Goal: Information Seeking & Learning: Learn about a topic

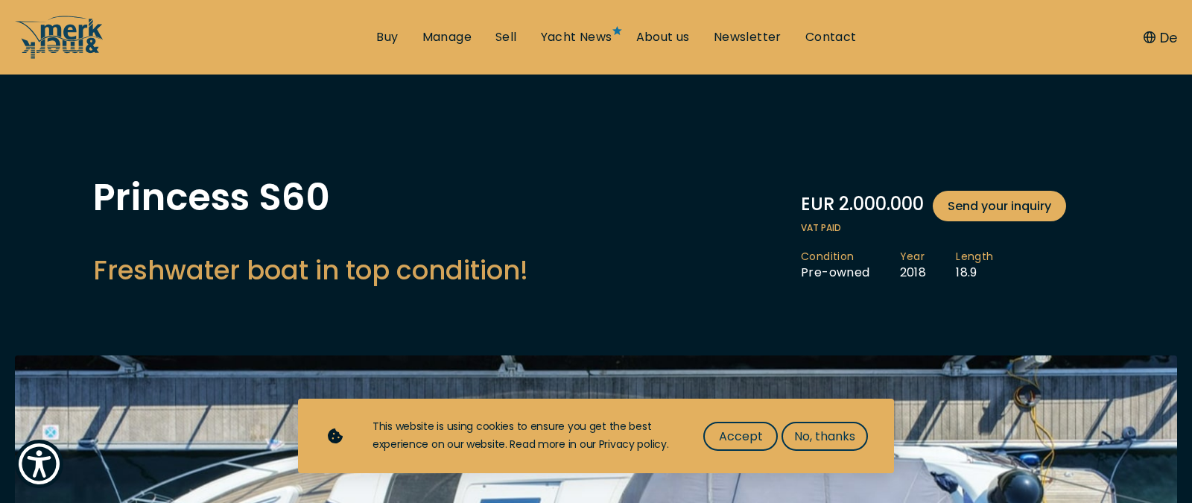
click at [755, 437] on span "Accept" at bounding box center [741, 436] width 44 height 19
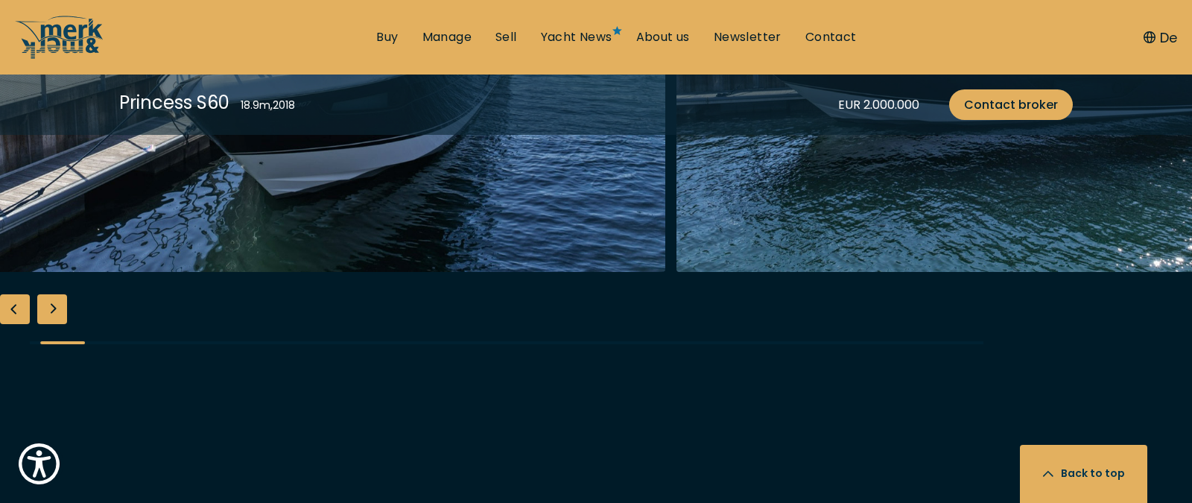
scroll to position [2013, 0]
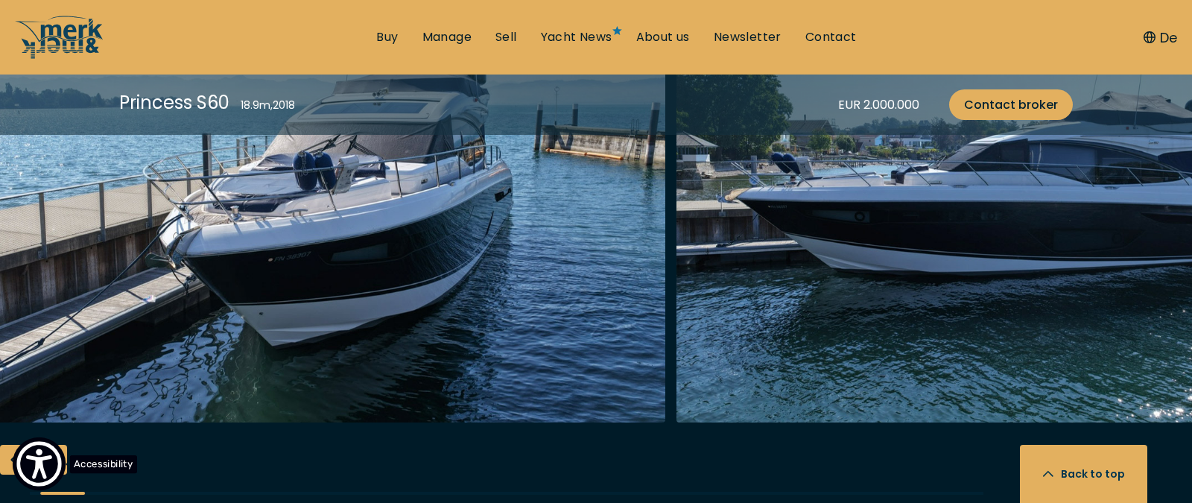
click at [49, 466] on img "Show Accessibility Preferences" at bounding box center [38, 463] width 45 height 45
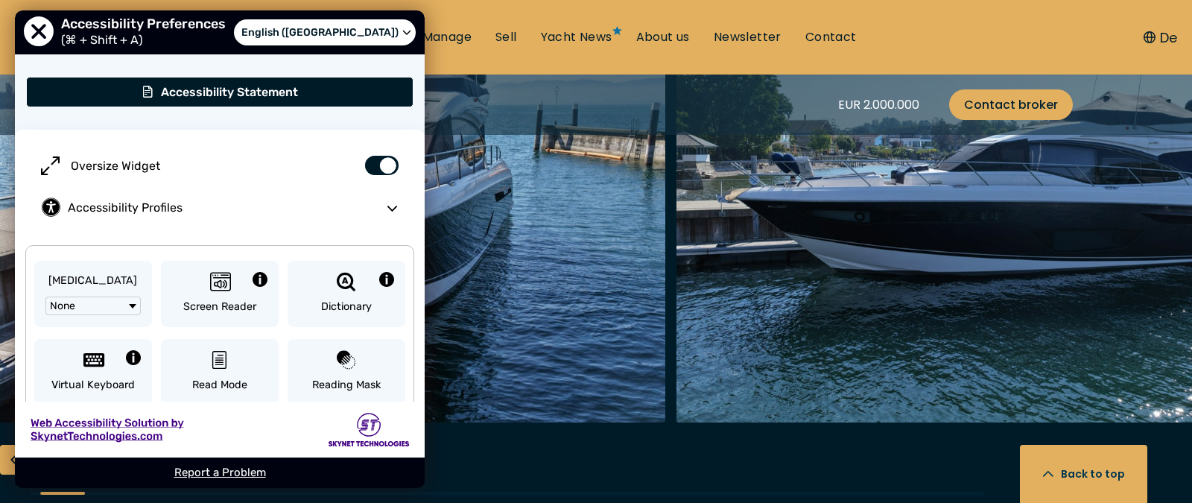
click at [564, 291] on img "Merk&Merk" at bounding box center [310, 184] width 710 height 477
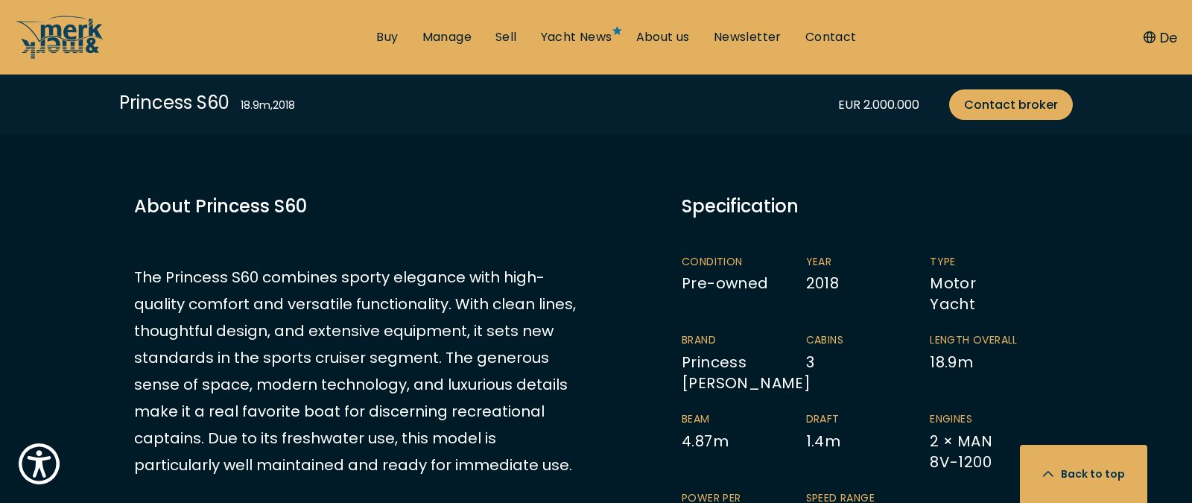
scroll to position [753, 0]
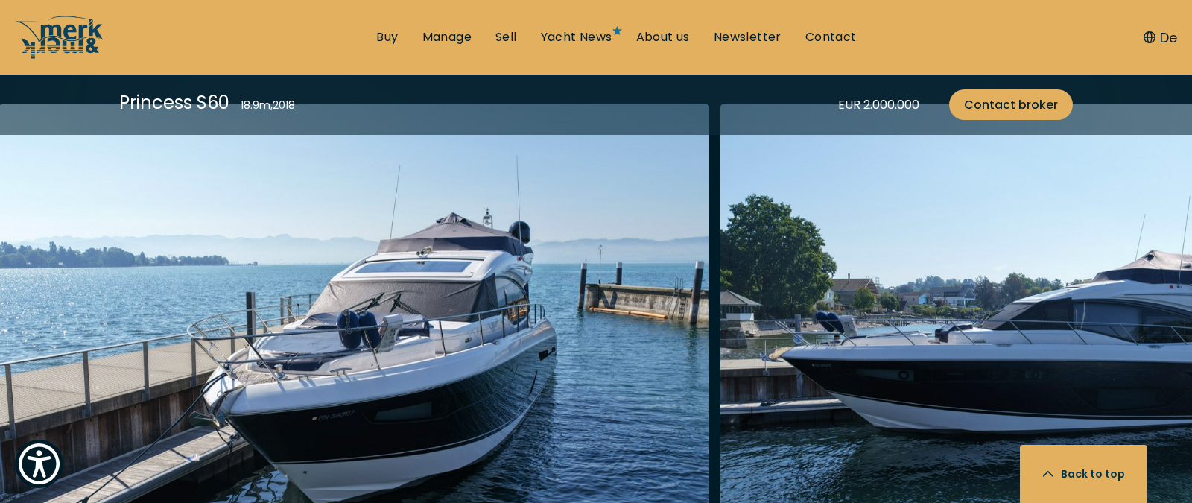
click at [608, 383] on img "button" at bounding box center [354, 342] width 710 height 477
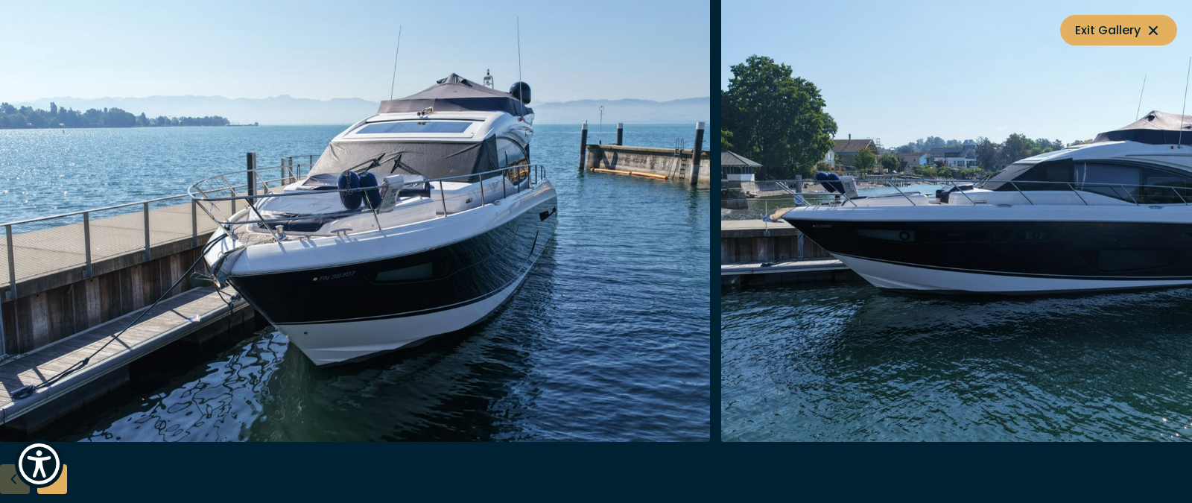
click at [1100, 290] on img "button" at bounding box center [1076, 203] width 710 height 477
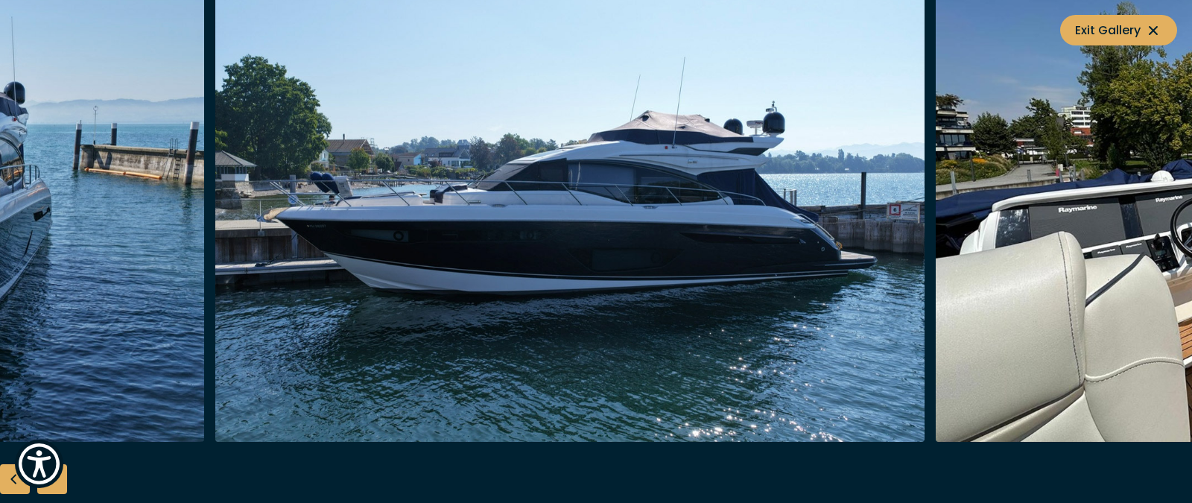
click at [434, 206] on img "button" at bounding box center [570, 203] width 710 height 477
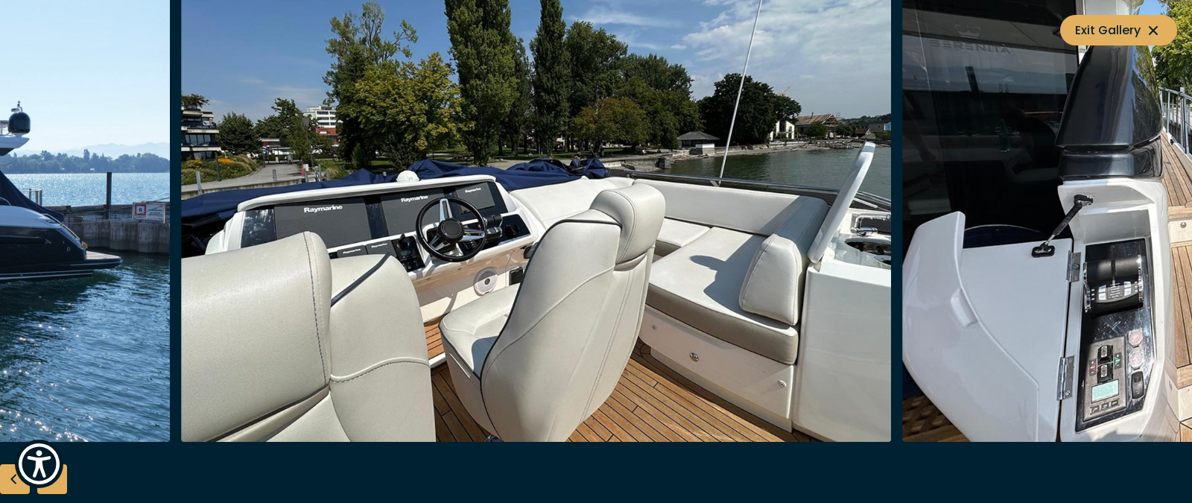
click at [418, 230] on img "button" at bounding box center [536, 203] width 710 height 477
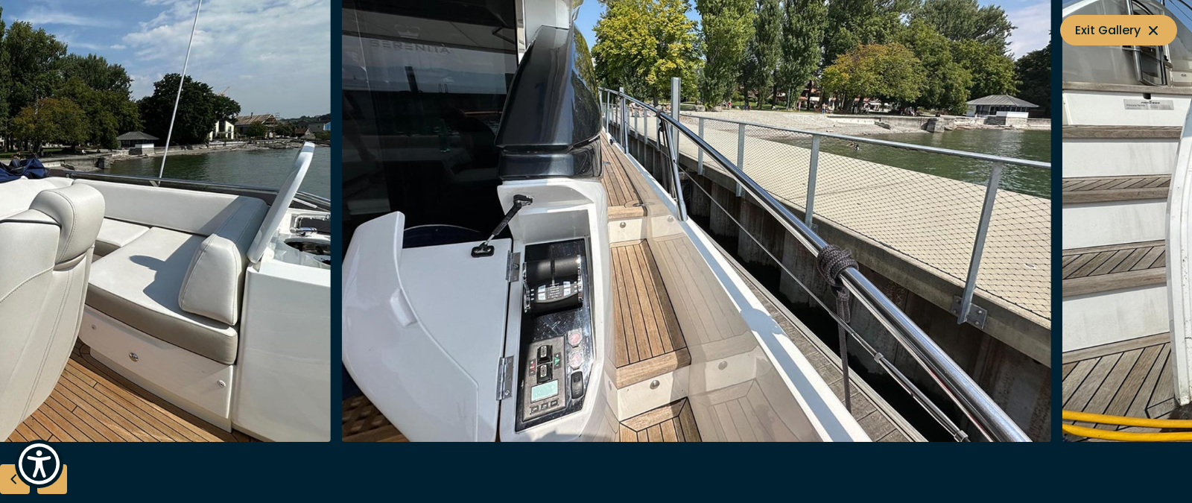
click at [432, 229] on img "button" at bounding box center [696, 203] width 710 height 477
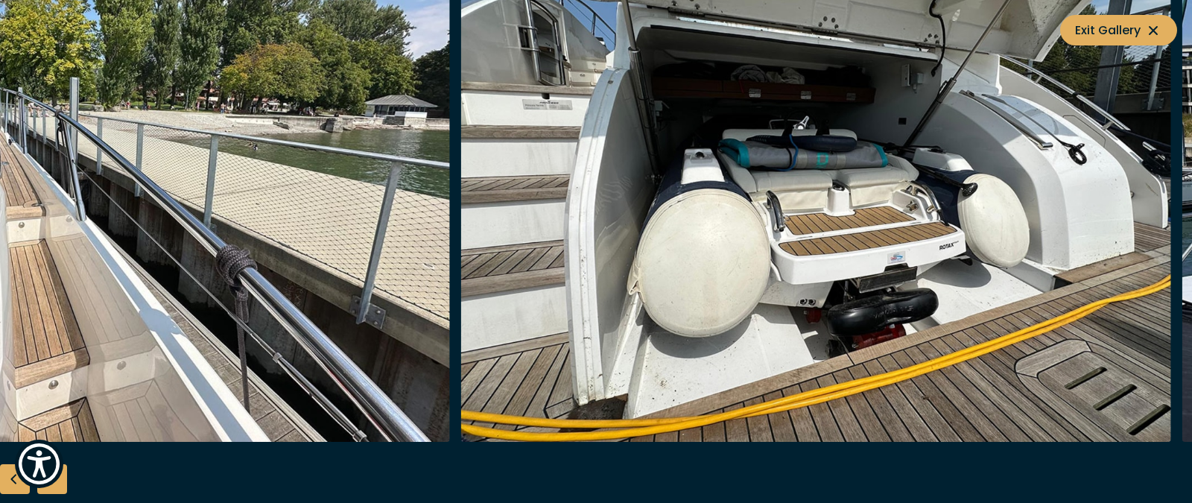
click at [279, 228] on img "button" at bounding box center [95, 203] width 710 height 477
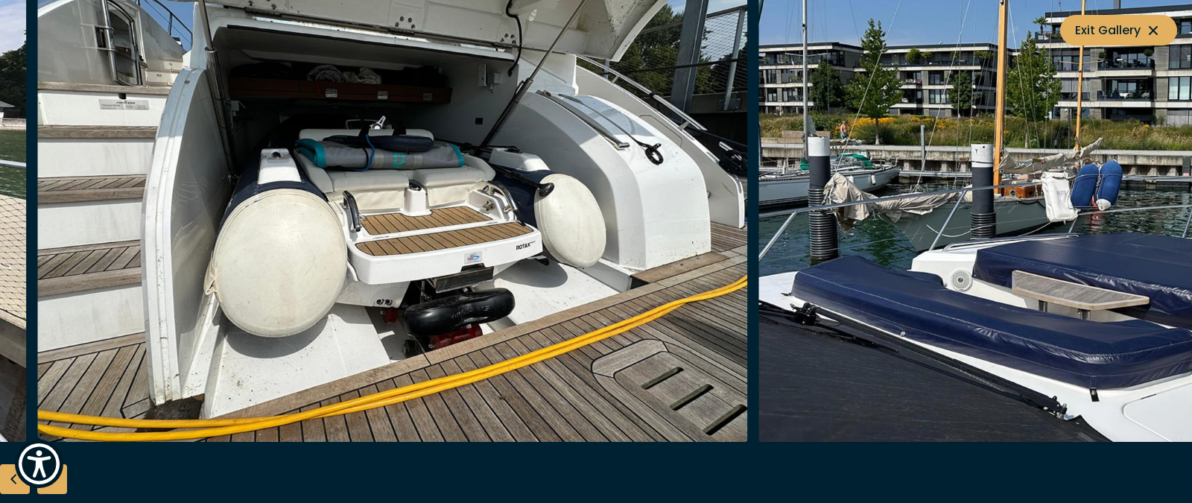
click at [91, 229] on img "button" at bounding box center [393, 203] width 710 height 477
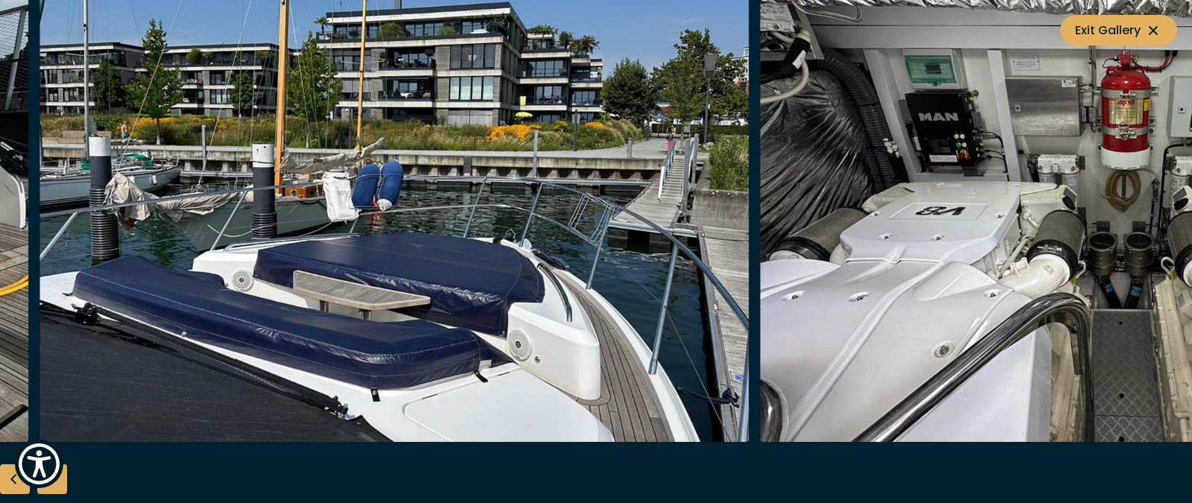
click at [190, 255] on img "button" at bounding box center [394, 203] width 710 height 477
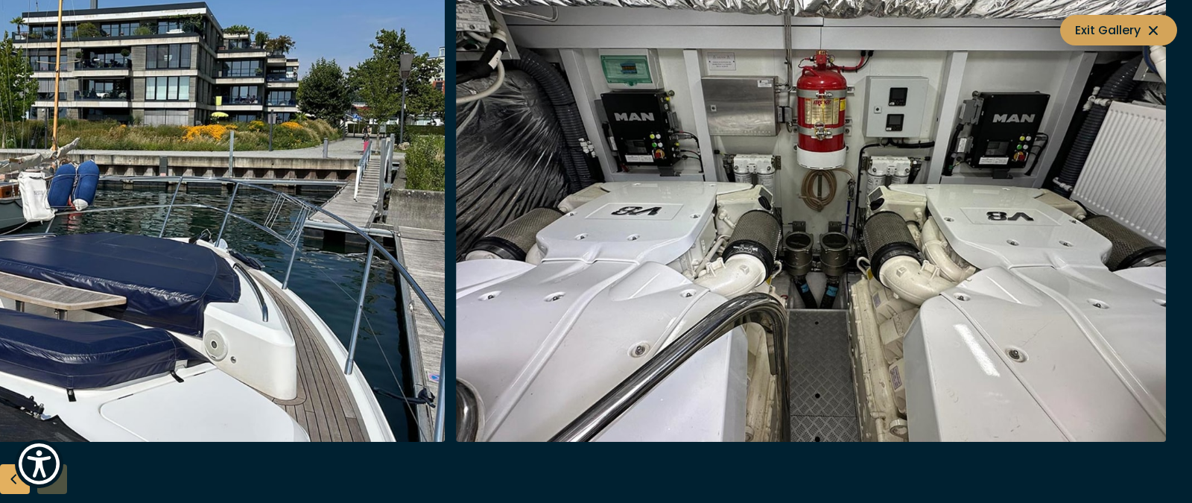
click at [1119, 31] on span "Exit Gallery" at bounding box center [1118, 30] width 87 height 19
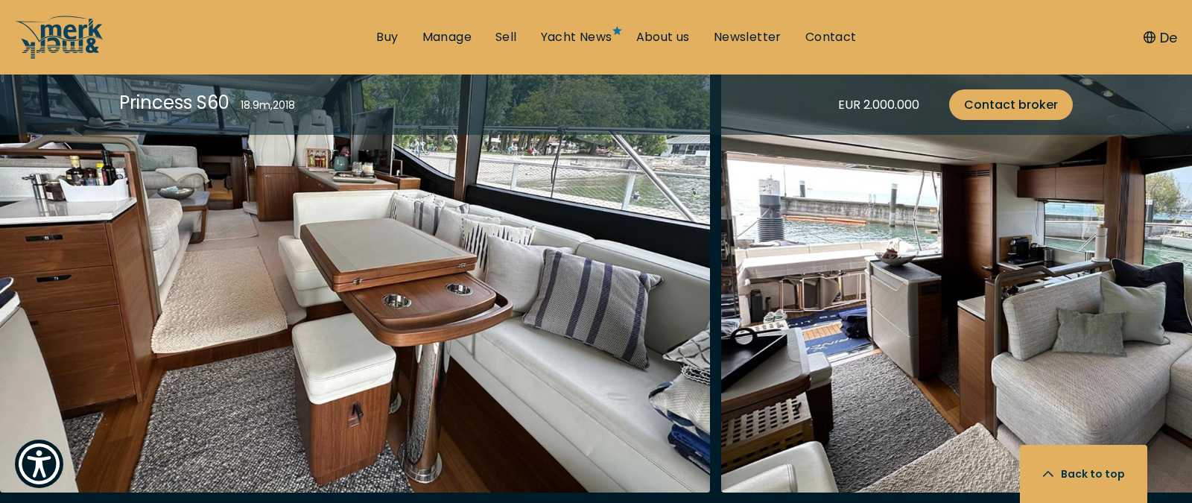
scroll to position [2783, 0]
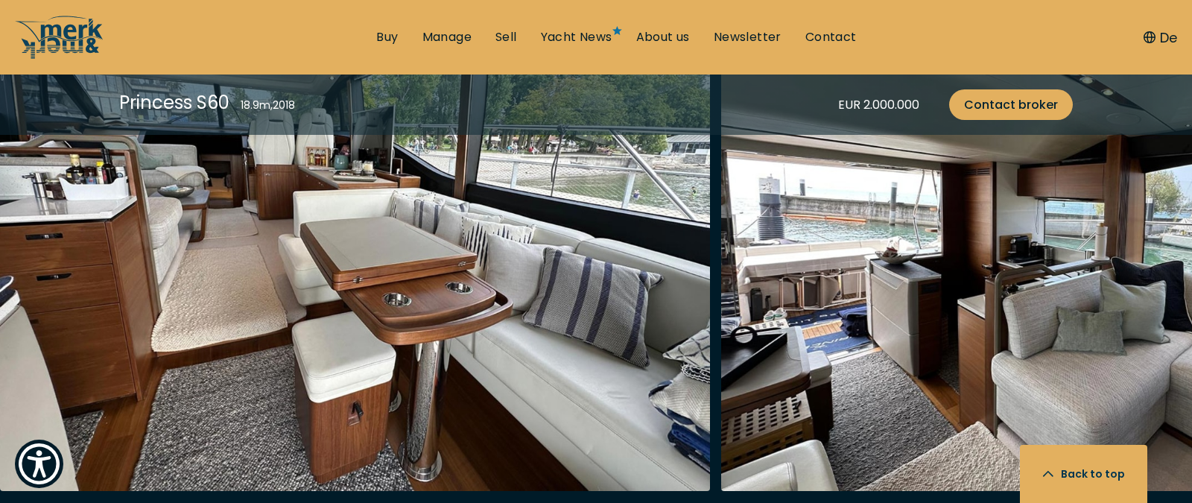
click at [527, 298] on img "button" at bounding box center [355, 252] width 710 height 477
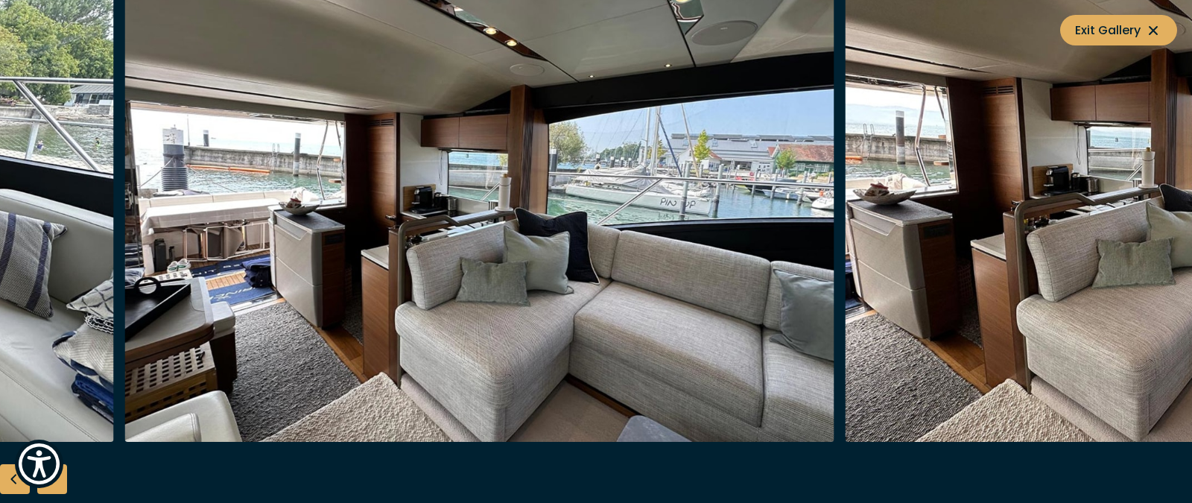
click at [223, 198] on img "button" at bounding box center [479, 203] width 710 height 477
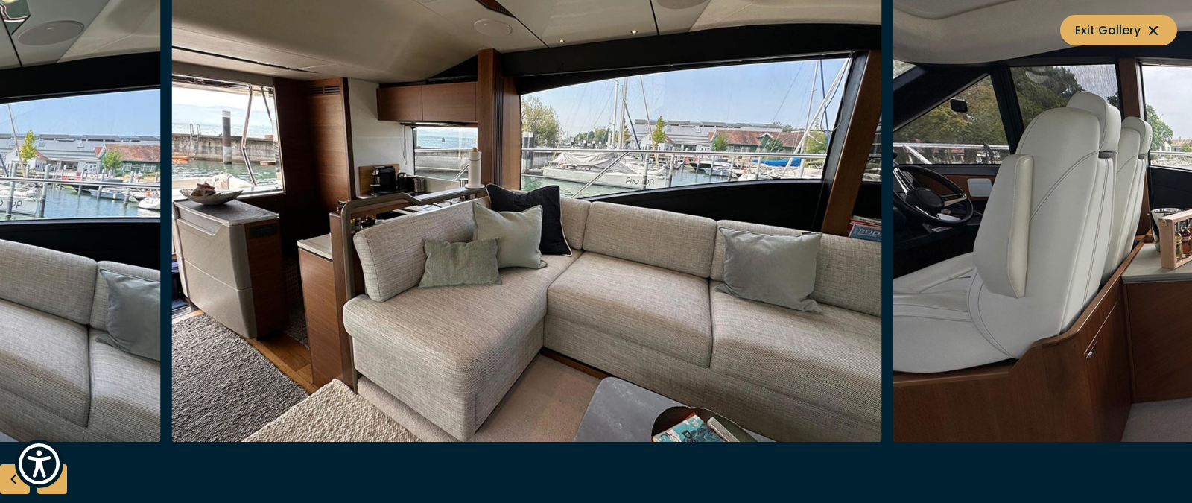
click at [336, 210] on img "button" at bounding box center [527, 203] width 710 height 477
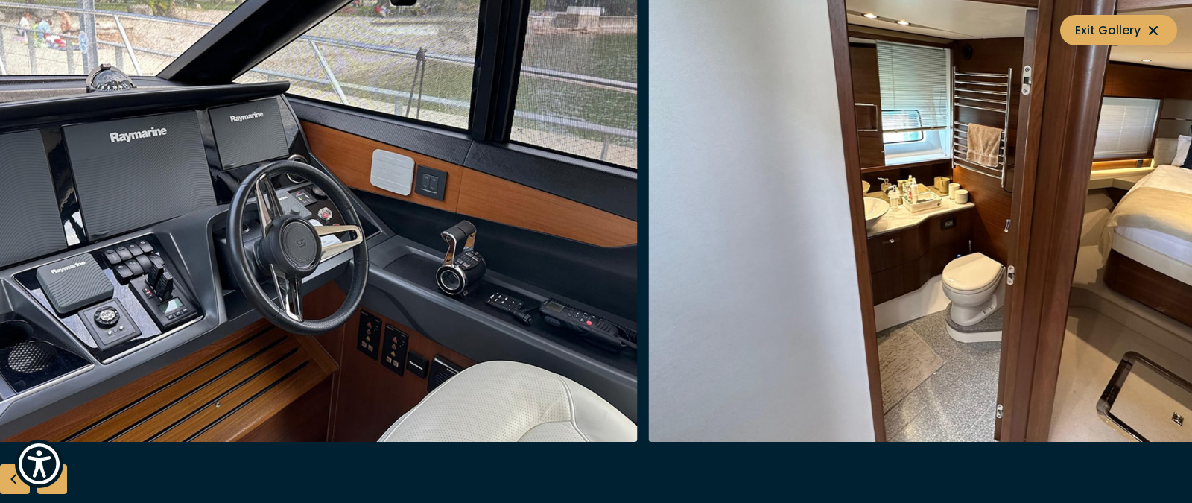
click at [0, 96] on img "button" at bounding box center [283, 203] width 710 height 477
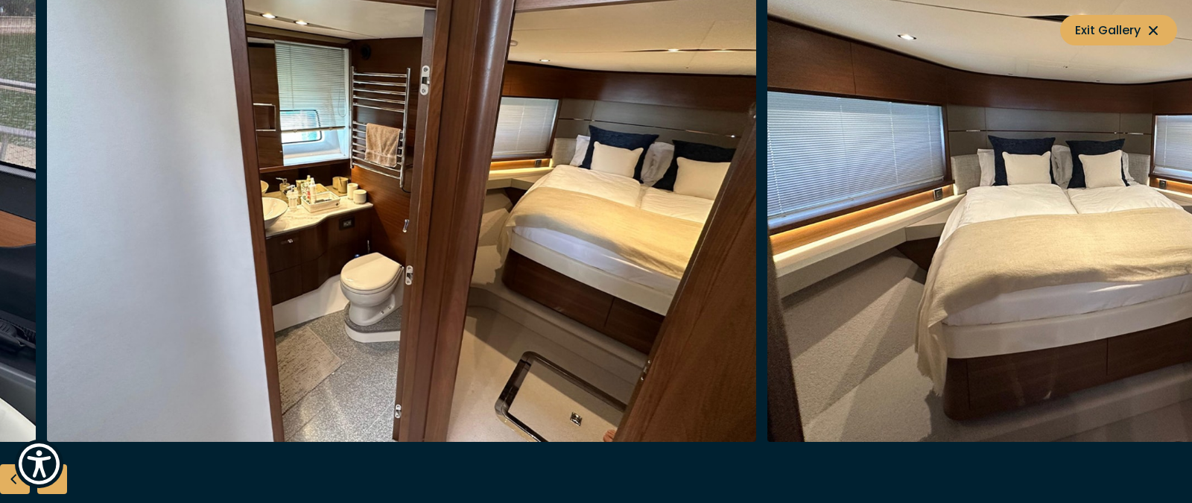
click at [228, 99] on img "button" at bounding box center [402, 203] width 710 height 477
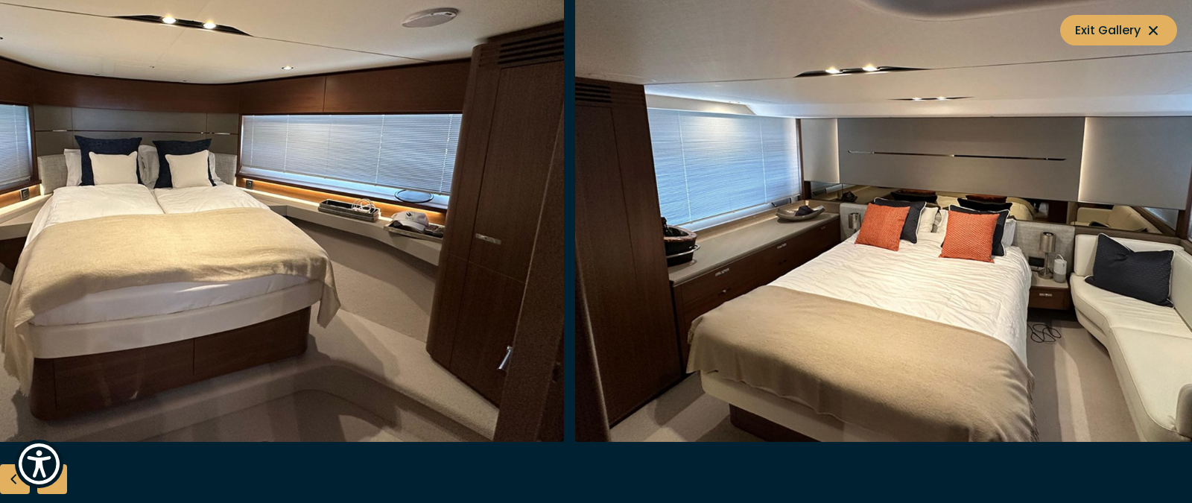
click at [0, 65] on img "button" at bounding box center [209, 203] width 710 height 477
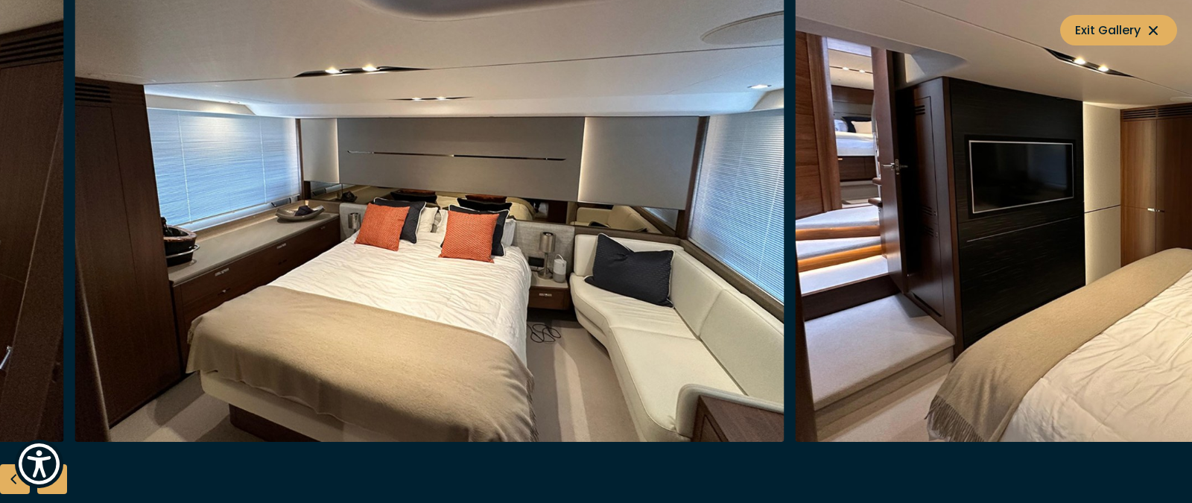
click at [216, 83] on img "button" at bounding box center [429, 203] width 710 height 477
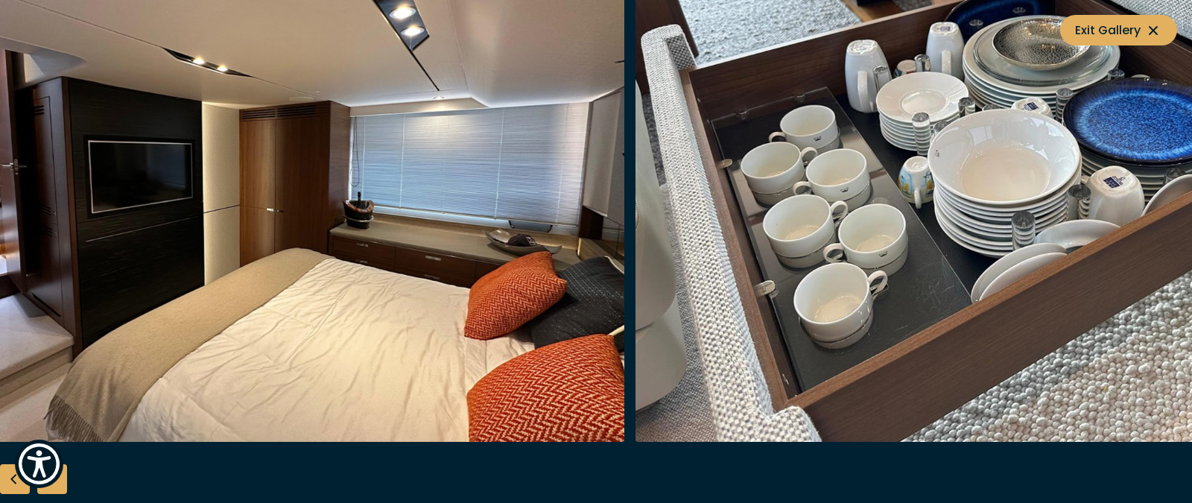
click at [172, 66] on img "button" at bounding box center [269, 203] width 710 height 477
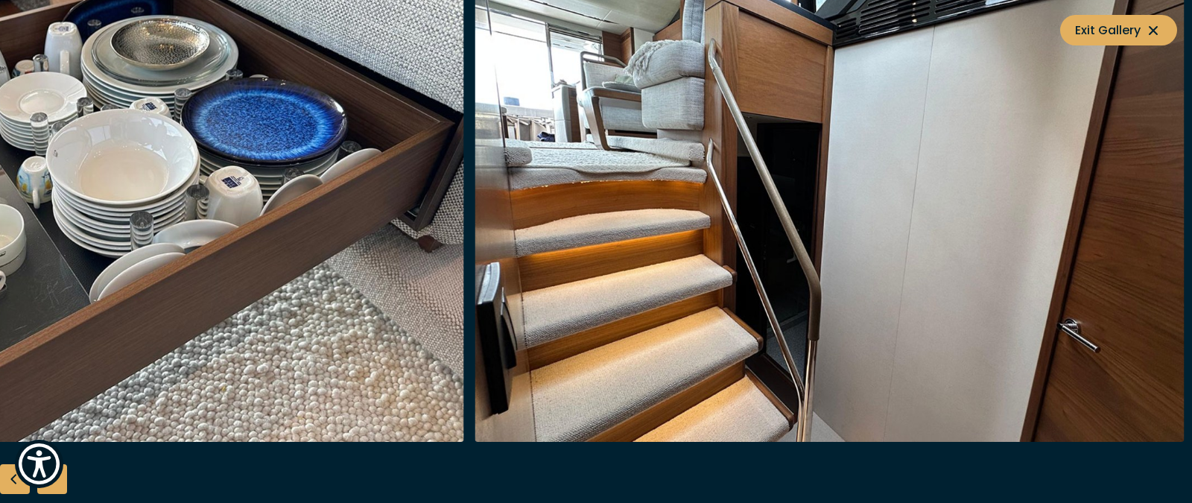
click at [0, 26] on img "button" at bounding box center [109, 203] width 710 height 477
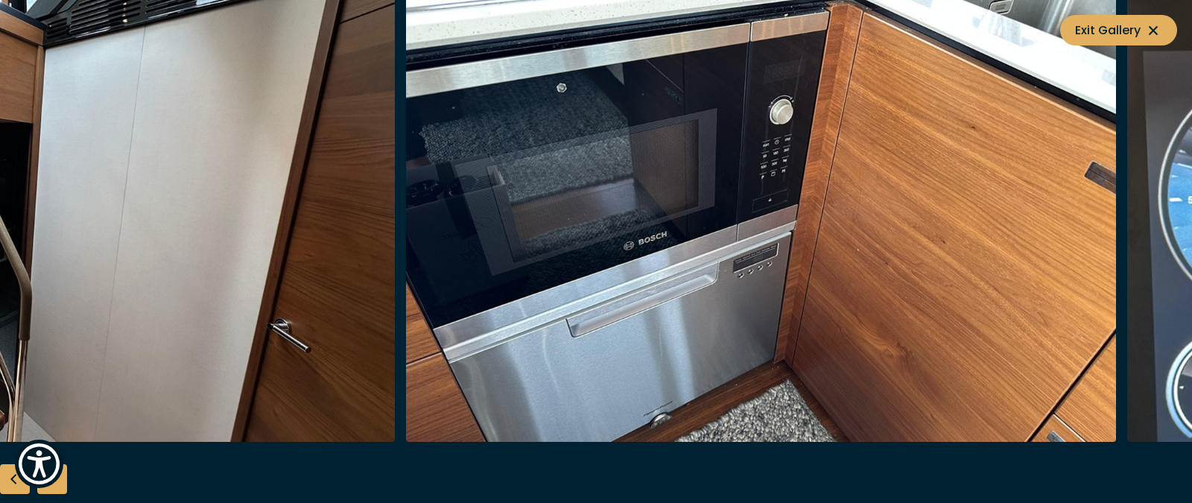
click at [0, 66] on img "button" at bounding box center [41, 203] width 710 height 477
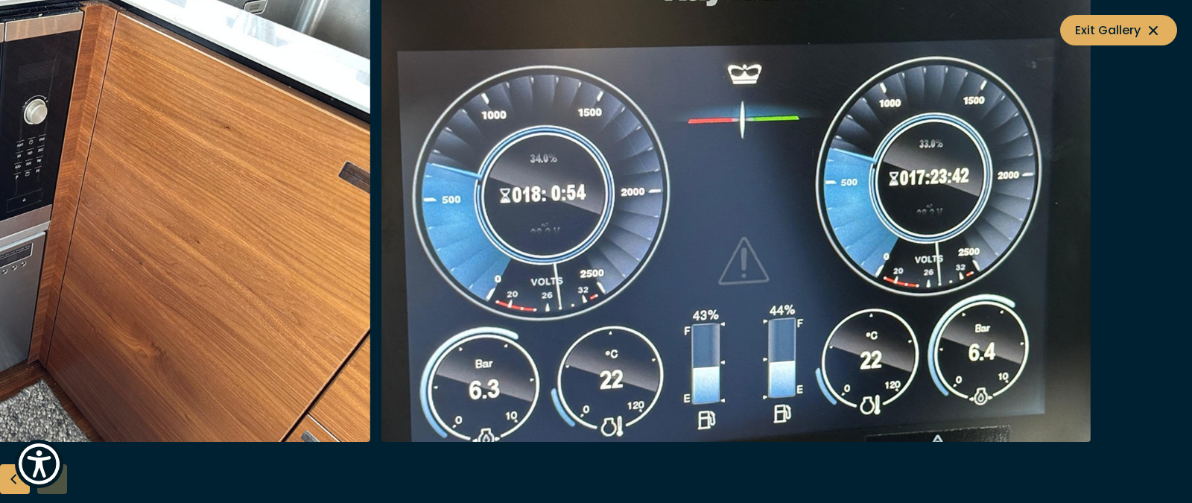
click at [0, 20] on img "button" at bounding box center [15, 203] width 710 height 477
